Goal: Use online tool/utility

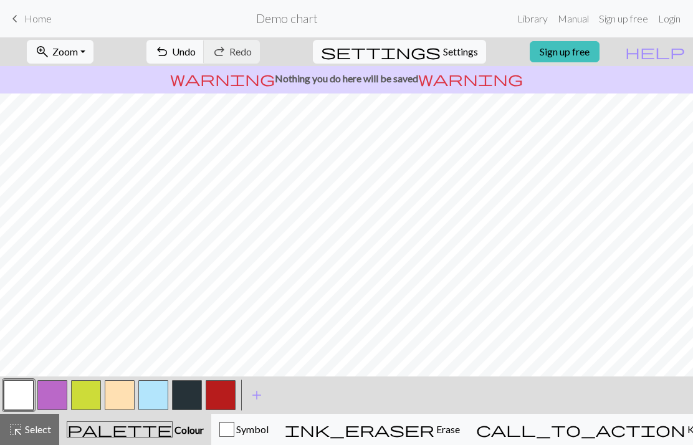
click at [189, 396] on button "button" at bounding box center [187, 395] width 30 height 30
click at [179, 399] on button "button" at bounding box center [187, 395] width 30 height 30
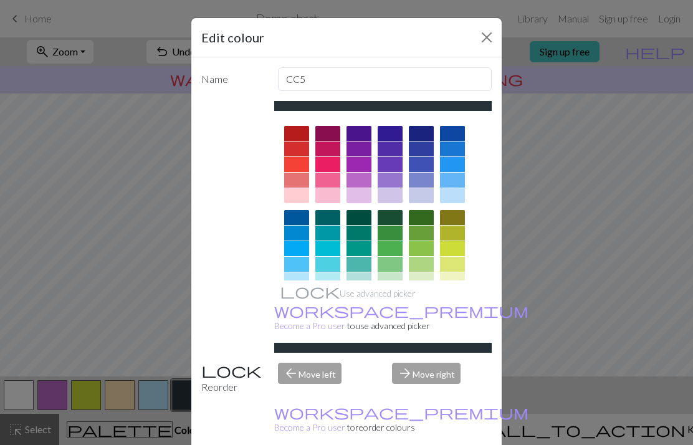
click at [477, 41] on button "Close" at bounding box center [487, 37] width 20 height 20
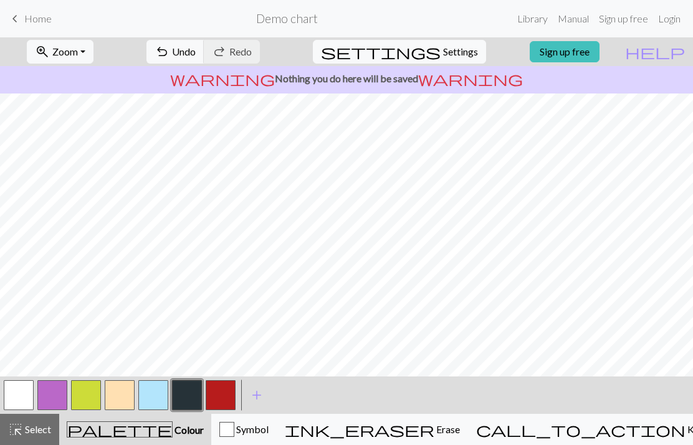
click at [256, 434] on div "Symbol" at bounding box center [243, 429] width 49 height 15
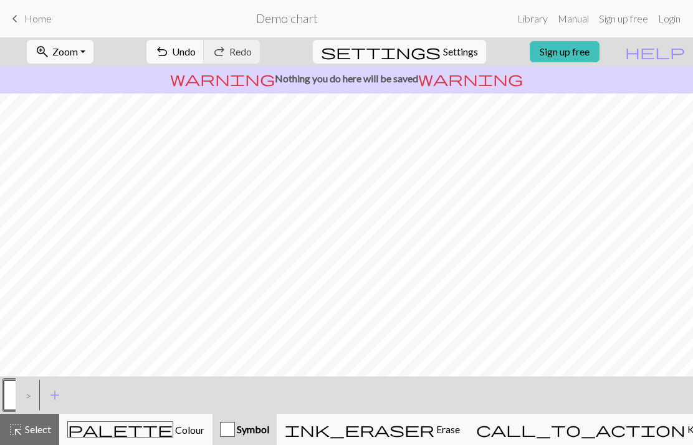
click at [175, 429] on div "palette Colour Colour" at bounding box center [135, 429] width 137 height 16
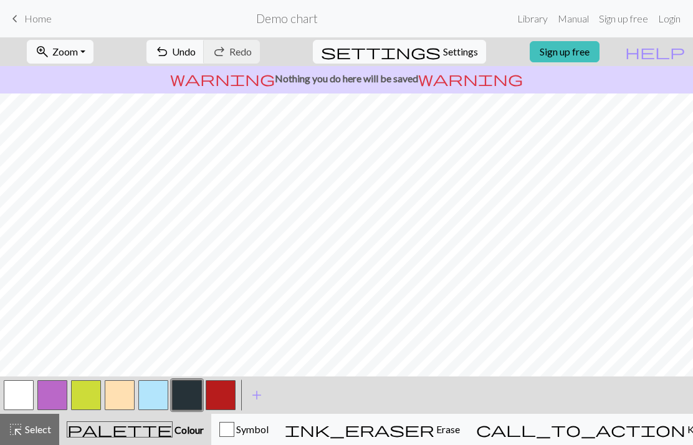
click at [182, 403] on button "button" at bounding box center [187, 395] width 30 height 30
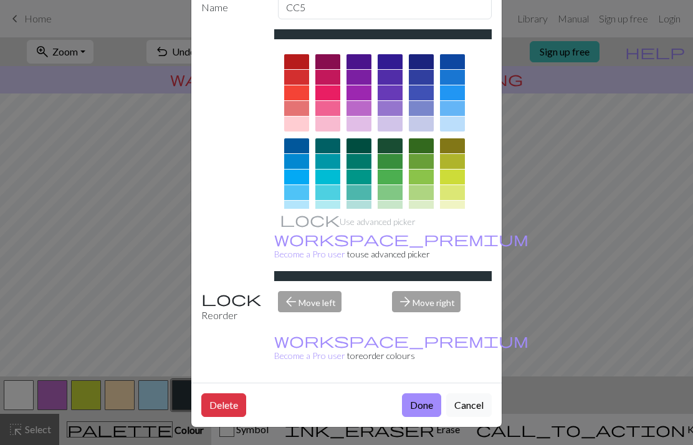
scroll to position [81, 0]
click at [426, 407] on button "Done" at bounding box center [421, 405] width 39 height 24
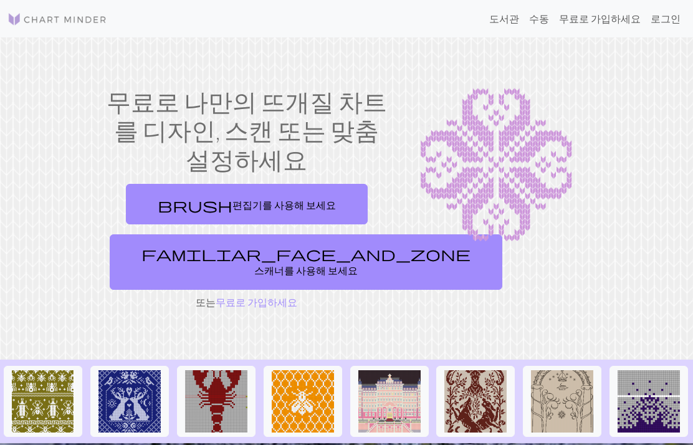
click at [303, 201] on link "brush 편집기를 사용해 보세요" at bounding box center [247, 204] width 242 height 40
